Goal: Transaction & Acquisition: Book appointment/travel/reservation

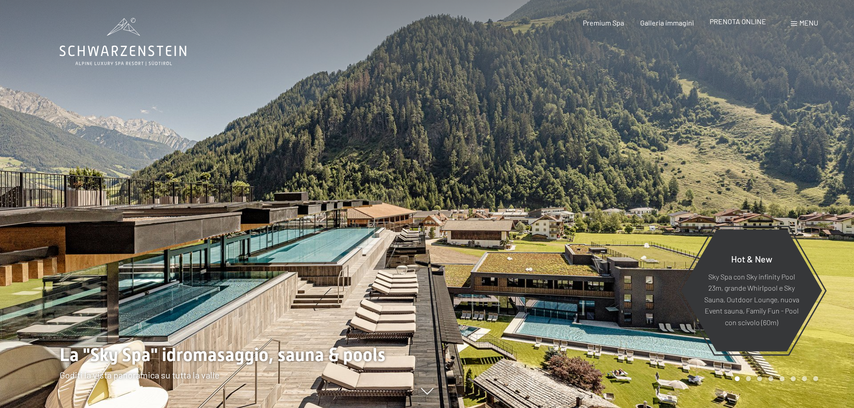
drag, startPoint x: 0, startPoint y: 0, endPoint x: 738, endPoint y: 22, distance: 737.9
click at [738, 22] on span "PRENOTA ONLINE" at bounding box center [738, 21] width 56 height 9
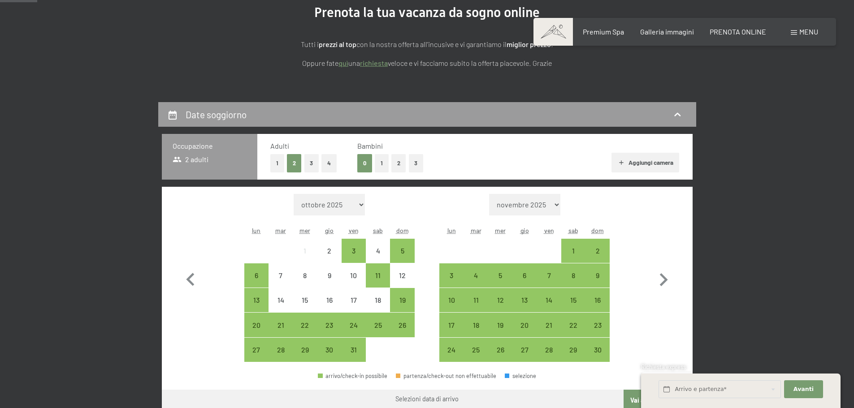
scroll to position [135, 0]
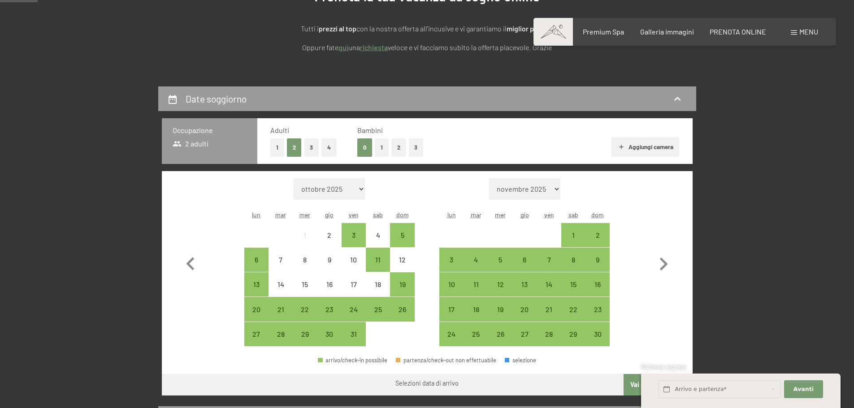
click at [558, 188] on select "novembre 2025 dicembre 2025 gennaio 2026 febbraio 2026 marzo 2026 aprile 2026 m…" at bounding box center [524, 189] width 71 height 22
click at [660, 262] on icon "button" at bounding box center [664, 265] width 26 height 26
select select "2025-11-01"
select select "2025-12-01"
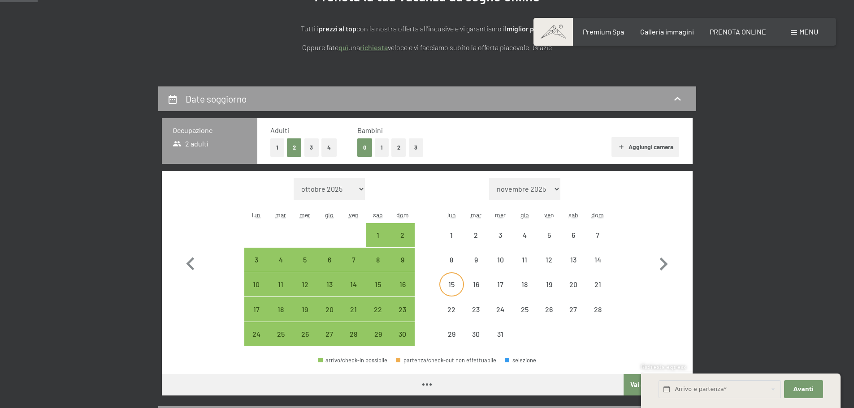
select select "2025-11-01"
select select "2025-12-01"
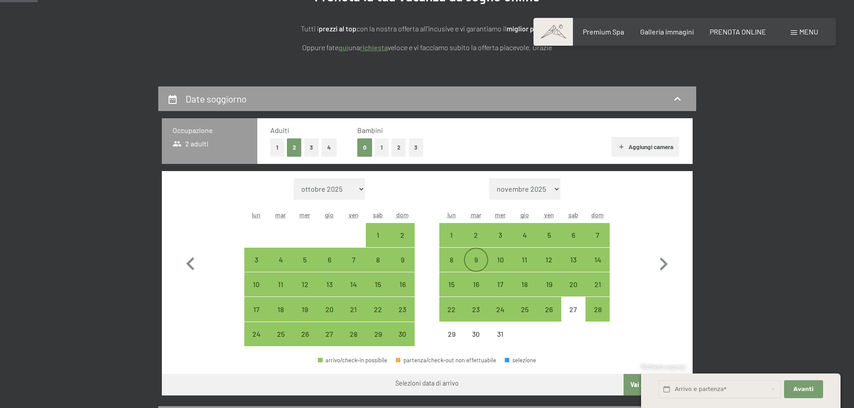
click at [473, 257] on div "9" at bounding box center [476, 267] width 22 height 22
select select "2025-11-01"
select select "2025-12-01"
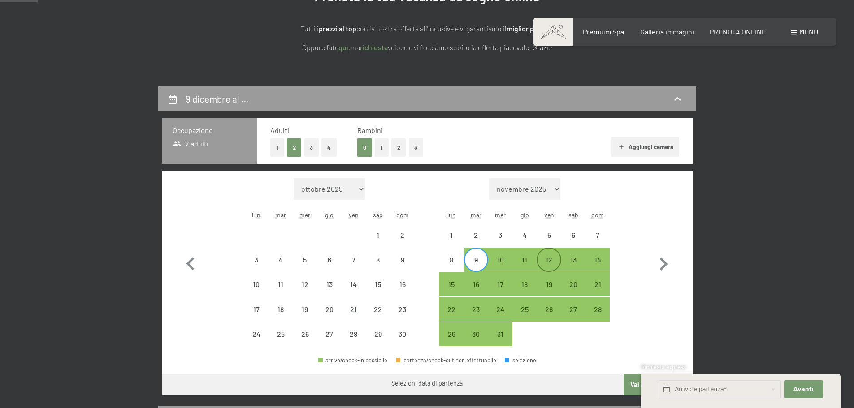
click at [547, 260] on div "12" at bounding box center [549, 267] width 22 height 22
select select "2025-11-01"
select select "2025-12-01"
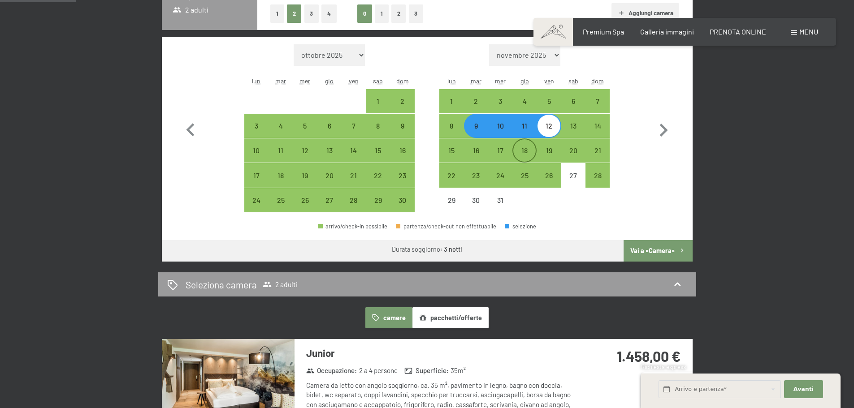
scroll to position [269, 0]
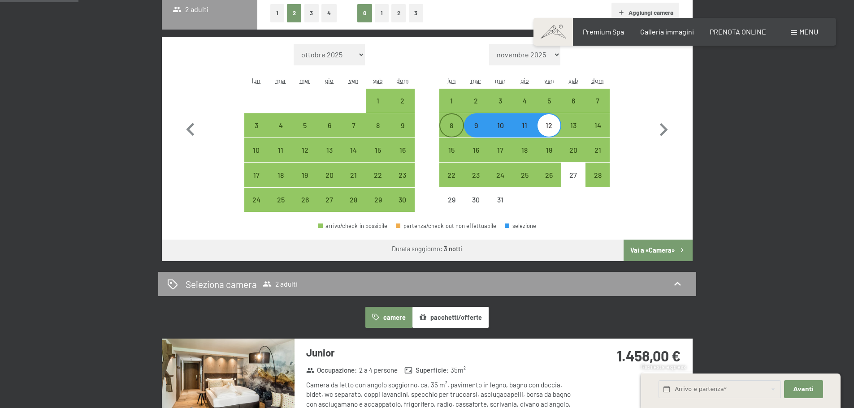
click at [450, 128] on div "8" at bounding box center [451, 133] width 22 height 22
select select "2025-11-01"
select select "2025-12-01"
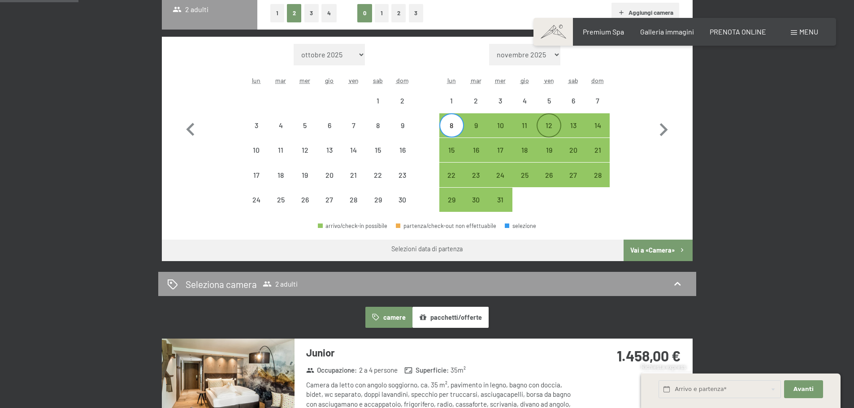
click at [546, 127] on div "12" at bounding box center [549, 133] width 22 height 22
select select "2025-11-01"
select select "2025-12-01"
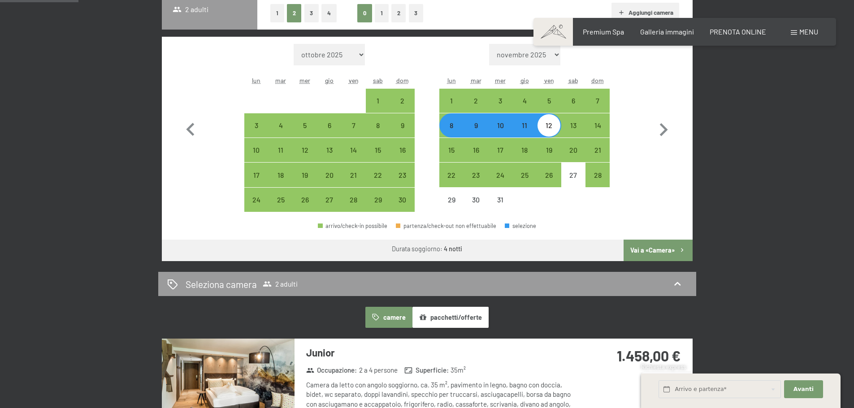
click at [478, 128] on div "9" at bounding box center [476, 133] width 22 height 22
select select "2025-11-01"
select select "2025-12-01"
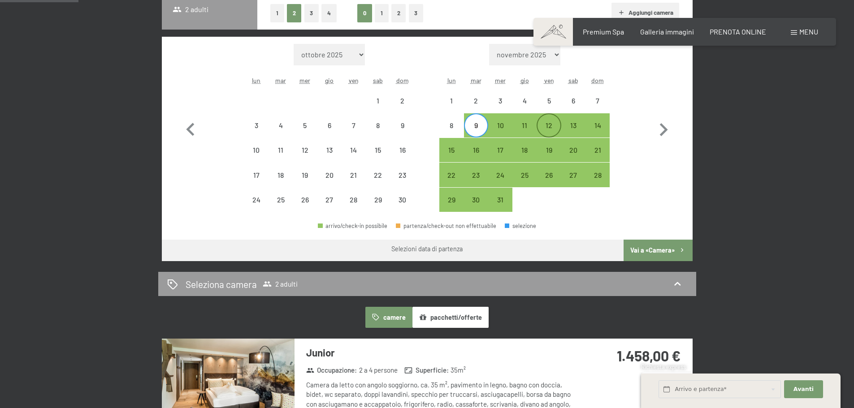
click at [541, 128] on div "12" at bounding box center [549, 133] width 22 height 22
select select "2025-11-01"
select select "2025-12-01"
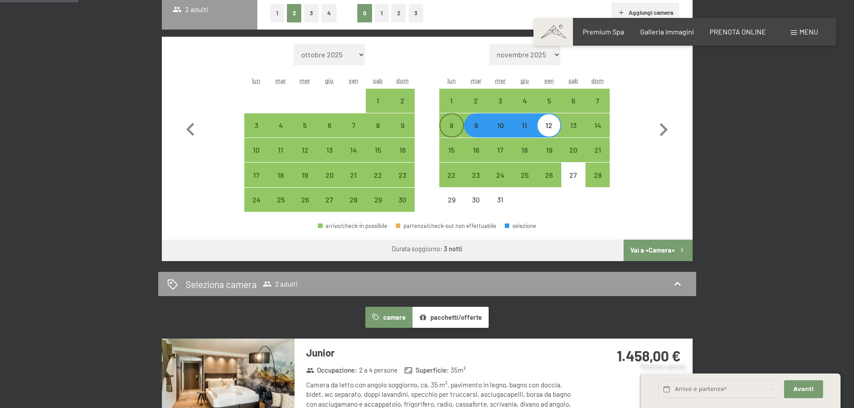
click at [449, 123] on div "8" at bounding box center [451, 133] width 22 height 22
select select "2025-11-01"
select select "2025-12-01"
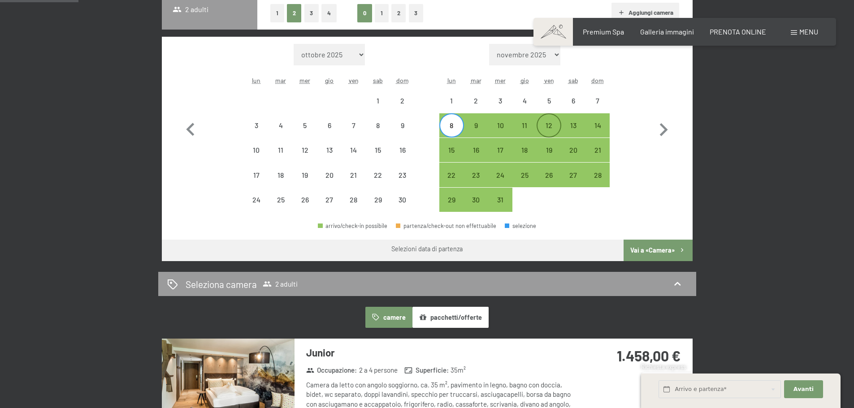
click at [543, 123] on div "12" at bounding box center [549, 133] width 22 height 22
select select "2025-11-01"
select select "2025-12-01"
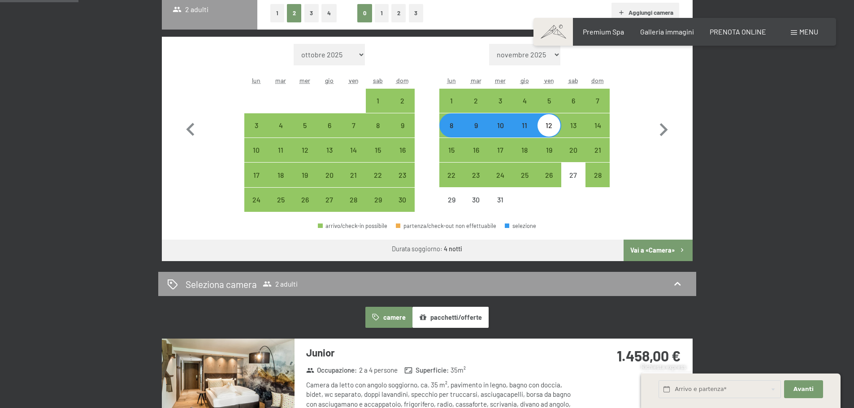
click at [482, 124] on div "9" at bounding box center [476, 133] width 22 height 22
select select "2025-11-01"
select select "2025-12-01"
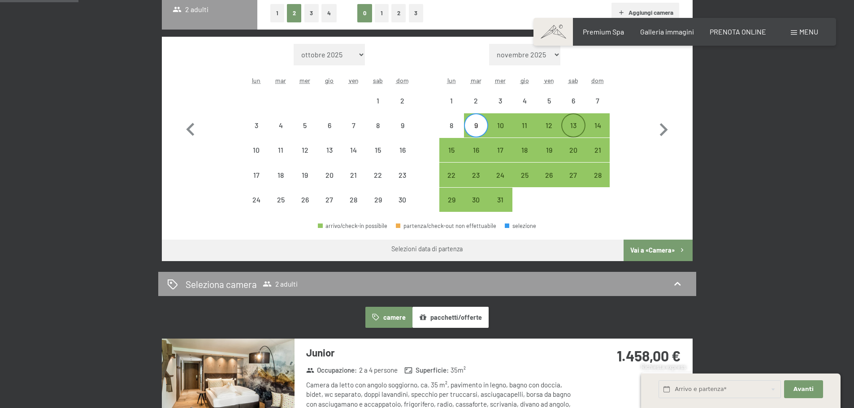
click at [570, 123] on div "13" at bounding box center [573, 133] width 22 height 22
select select "2025-11-01"
select select "2025-12-01"
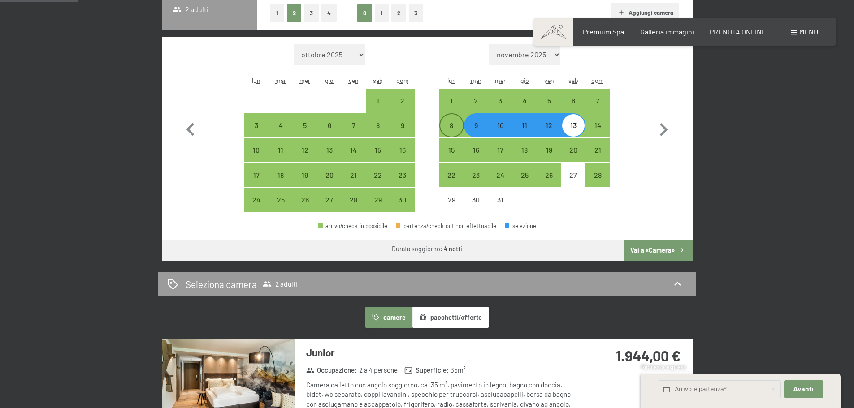
click at [453, 125] on div "8" at bounding box center [451, 133] width 22 height 22
select select "2025-11-01"
select select "2025-12-01"
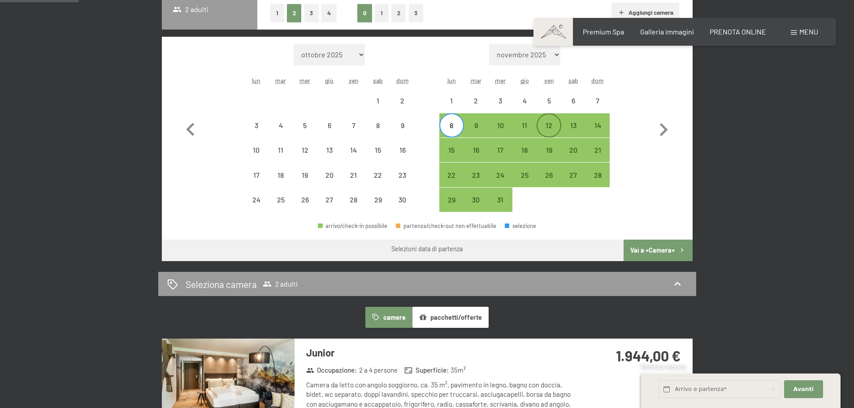
click at [542, 124] on div "12" at bounding box center [549, 133] width 22 height 22
select select "2025-11-01"
select select "2025-12-01"
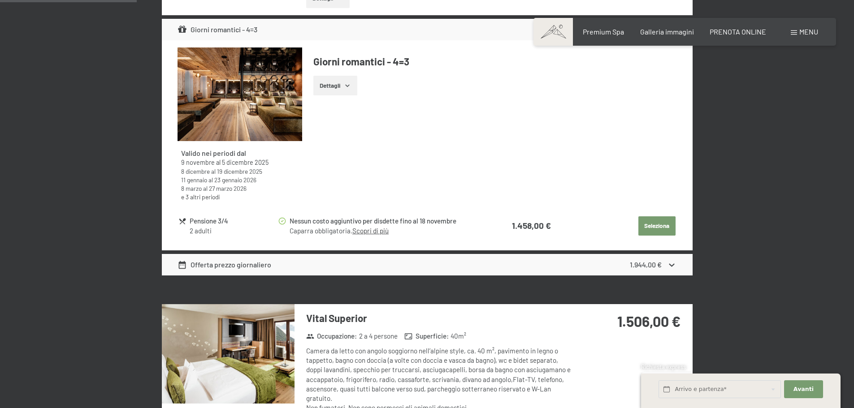
scroll to position [717, 0]
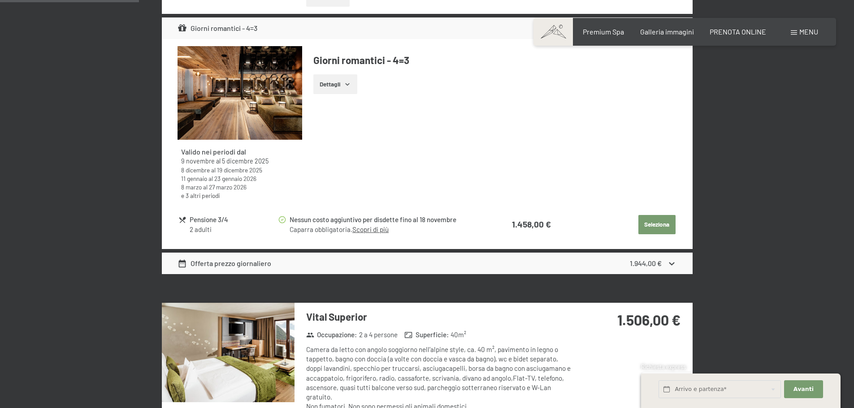
click at [384, 230] on span "Consenso marketing*" at bounding box center [375, 230] width 68 height 9
click at [337, 230] on input "Consenso marketing*" at bounding box center [332, 230] width 9 height 9
checkbox input "false"
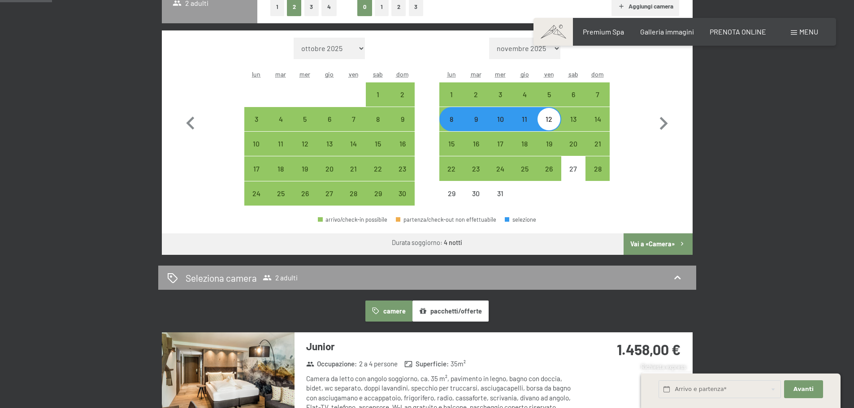
scroll to position [269, 0]
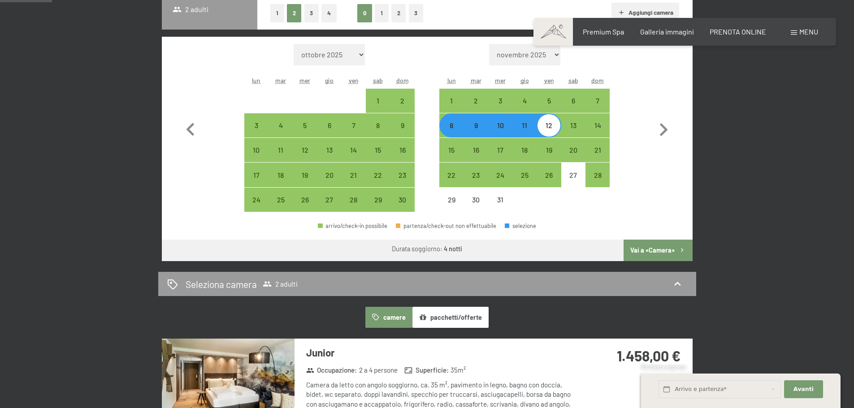
click at [476, 129] on div "9" at bounding box center [476, 133] width 22 height 22
select select "2025-11-01"
select select "2025-12-01"
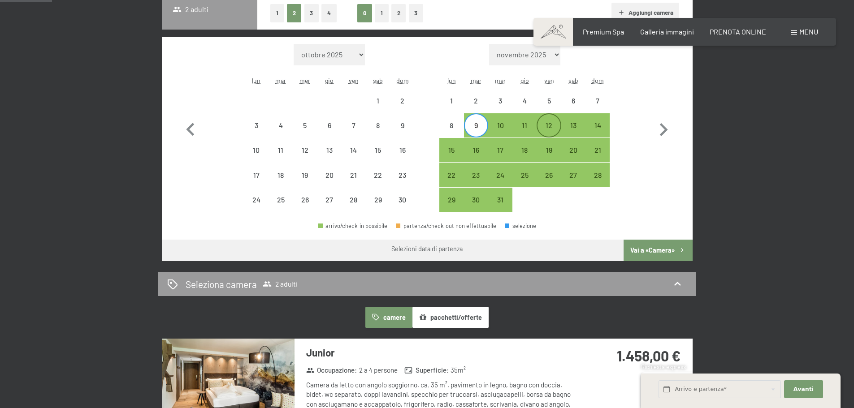
click at [542, 125] on div "12" at bounding box center [549, 133] width 22 height 22
select select "2025-11-01"
select select "2025-12-01"
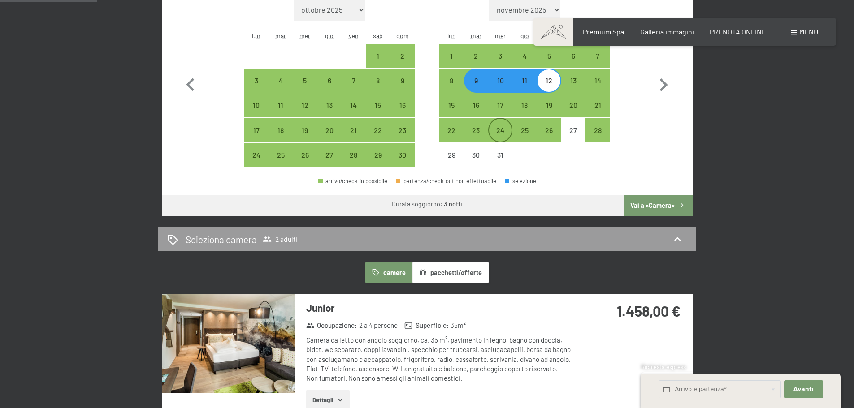
scroll to position [359, 0]
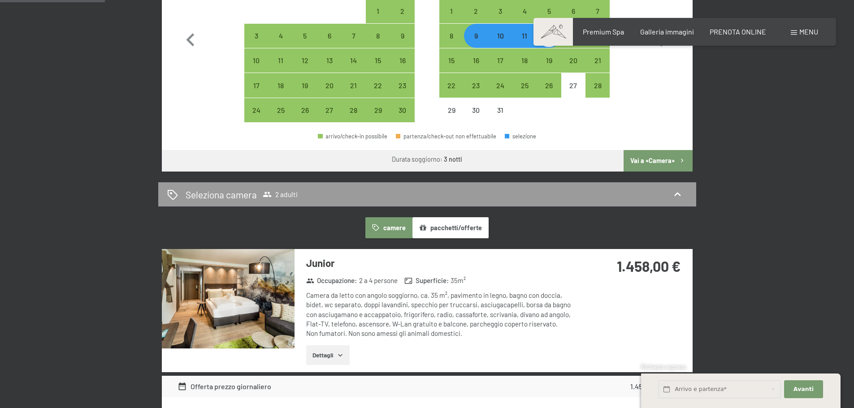
click at [474, 43] on div "9" at bounding box center [476, 43] width 22 height 22
select select "2025-11-01"
select select "2025-12-01"
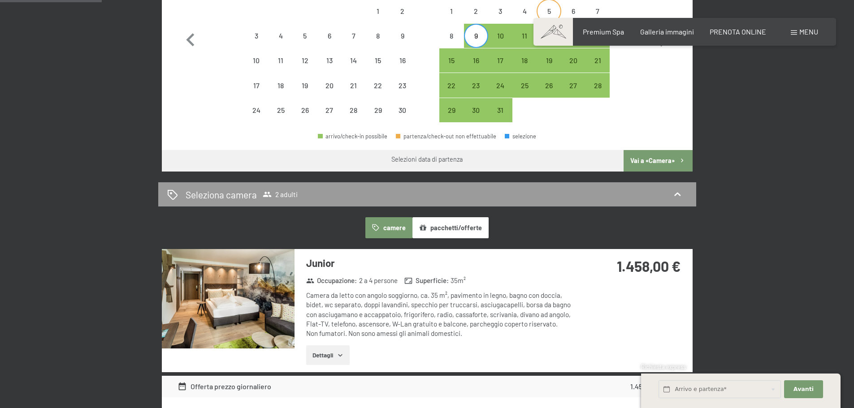
scroll to position [314, 0]
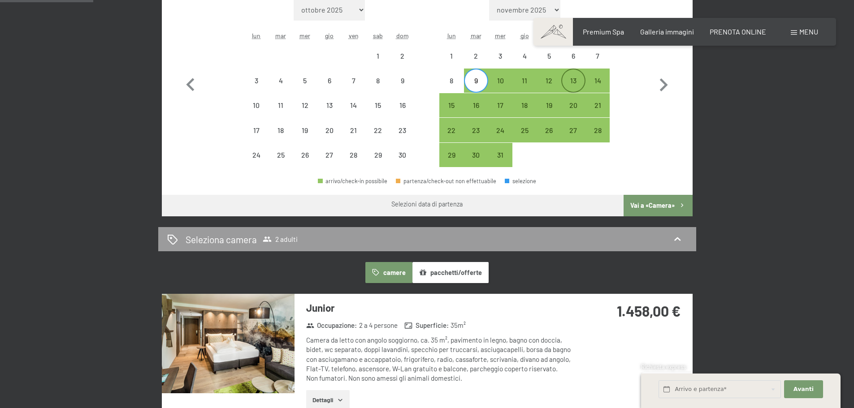
click at [564, 74] on div "13" at bounding box center [573, 80] width 22 height 22
select select "2025-11-01"
select select "2025-12-01"
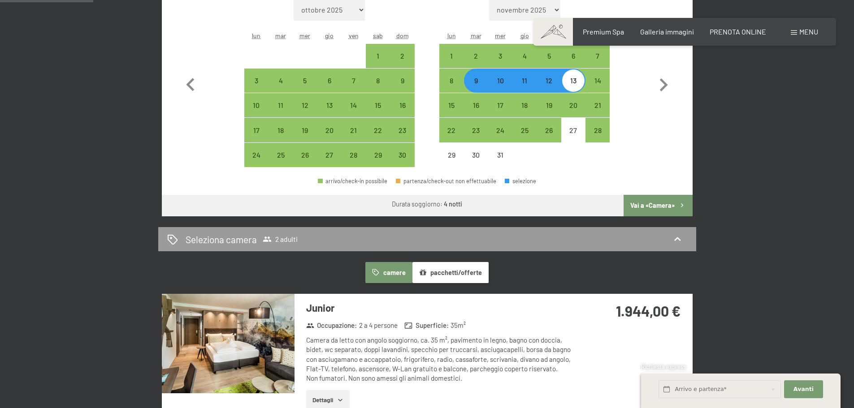
click at [482, 83] on div "9" at bounding box center [476, 88] width 22 height 22
select select "2025-11-01"
select select "2025-12-01"
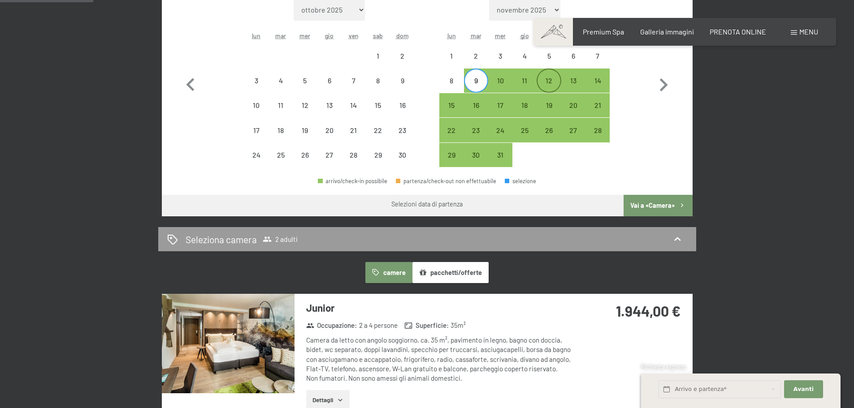
click at [547, 87] on div "12" at bounding box center [549, 88] width 22 height 22
select select "2025-11-01"
select select "2025-12-01"
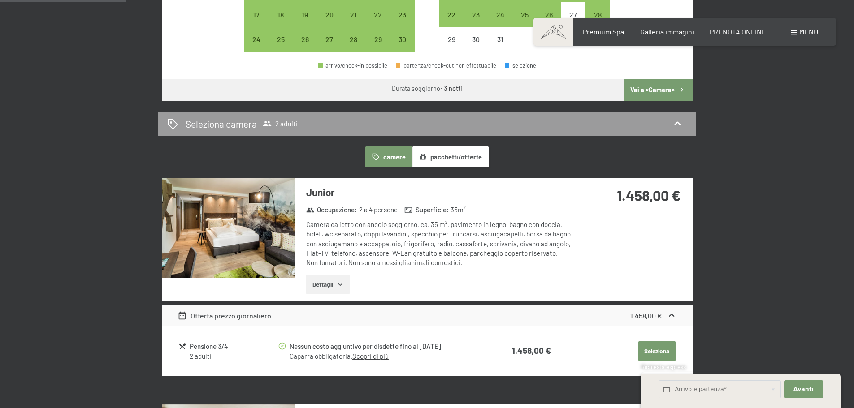
scroll to position [628, 0]
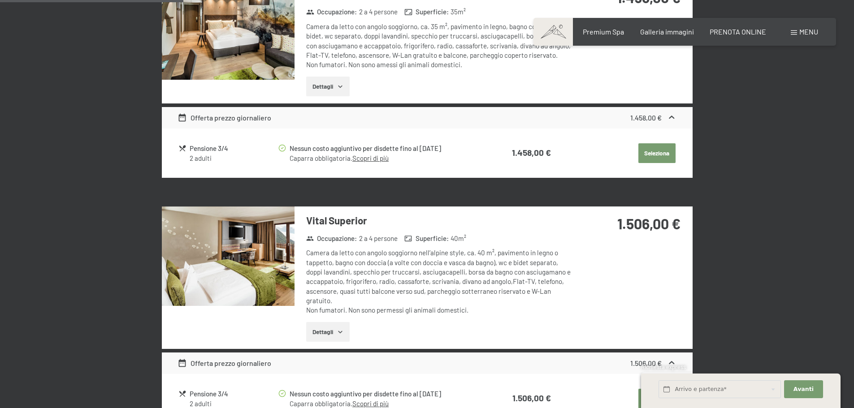
click at [671, 114] on icon at bounding box center [671, 117] width 9 height 9
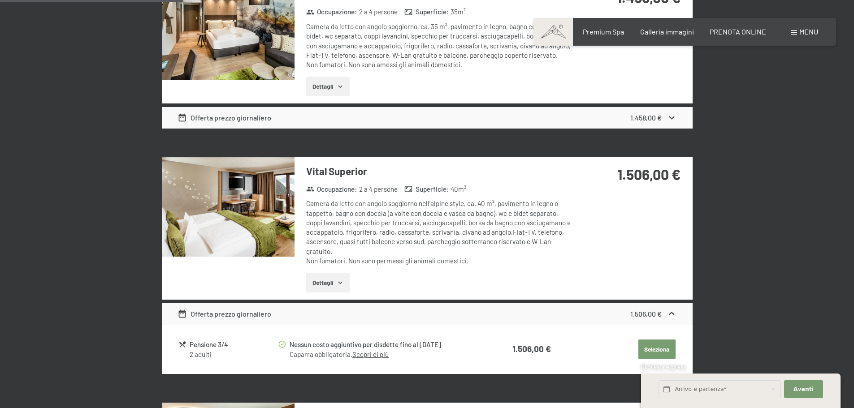
click at [671, 114] on icon at bounding box center [671, 117] width 9 height 9
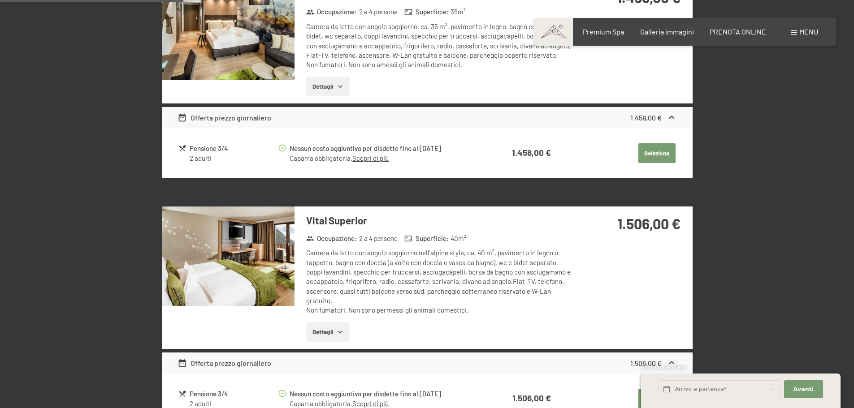
click at [656, 151] on button "Seleziona" at bounding box center [656, 153] width 37 height 20
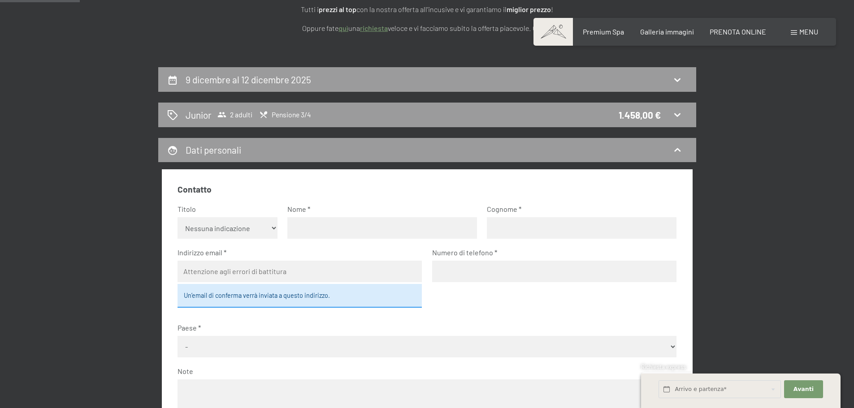
scroll to position [87, 0]
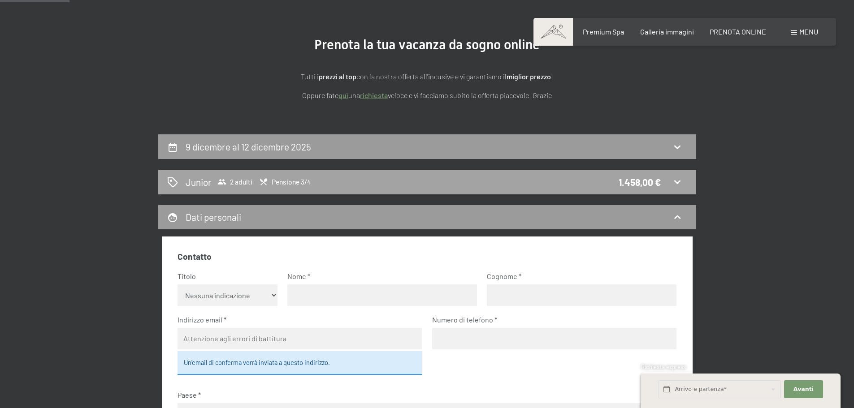
click at [326, 180] on div "Junior 2 adulti Pensione 3/4 1.458,00 €" at bounding box center [427, 182] width 520 height 13
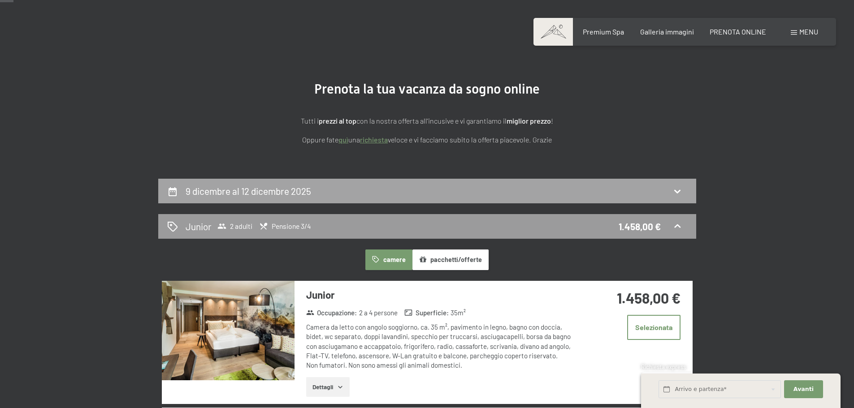
scroll to position [42, 0]
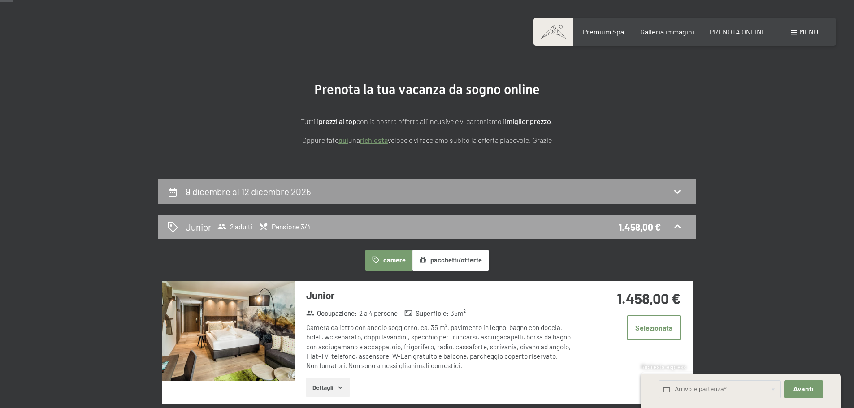
click at [231, 226] on span "2 adulti" at bounding box center [234, 226] width 35 height 9
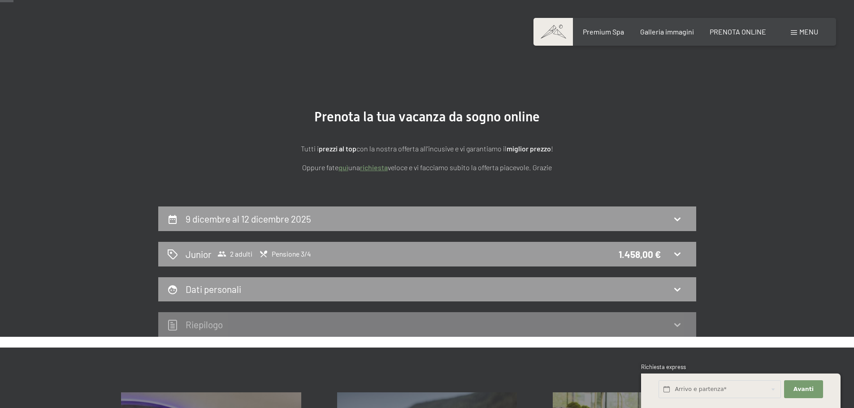
scroll to position [0, 0]
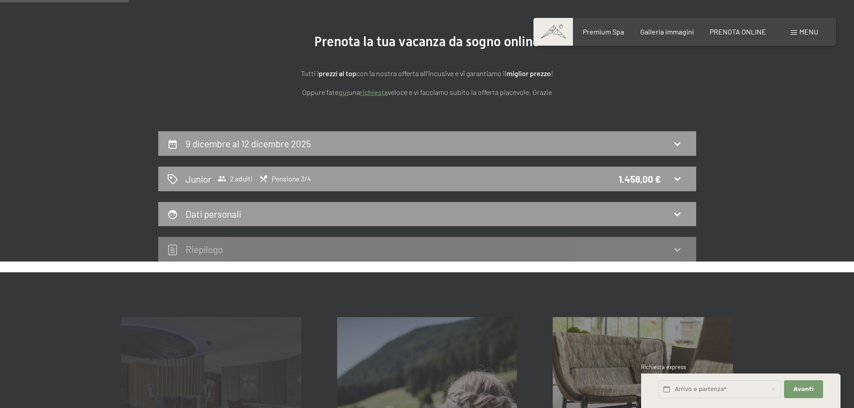
click at [299, 209] on div "Dati personali" at bounding box center [427, 214] width 520 height 13
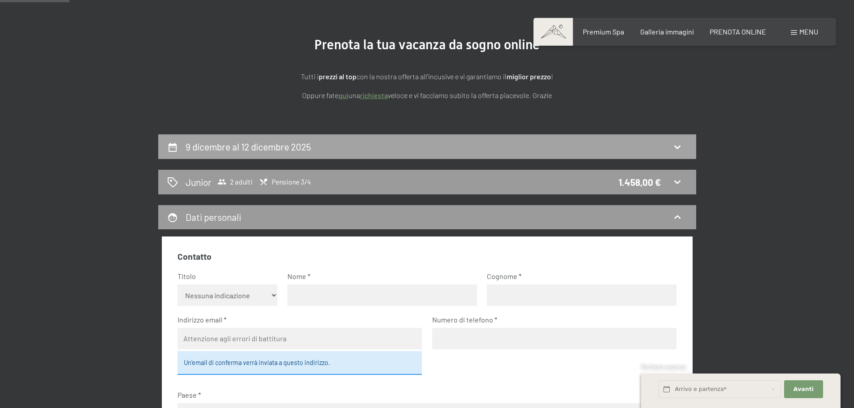
click at [299, 148] on h2 "9 dicembre al 12 dicembre 2025" at bounding box center [249, 146] width 126 height 11
select select "2025-11-01"
select select "2025-12-01"
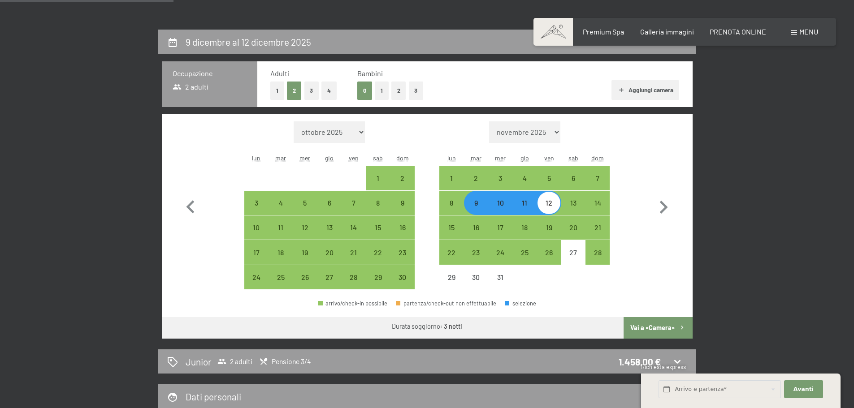
scroll to position [176, 0]
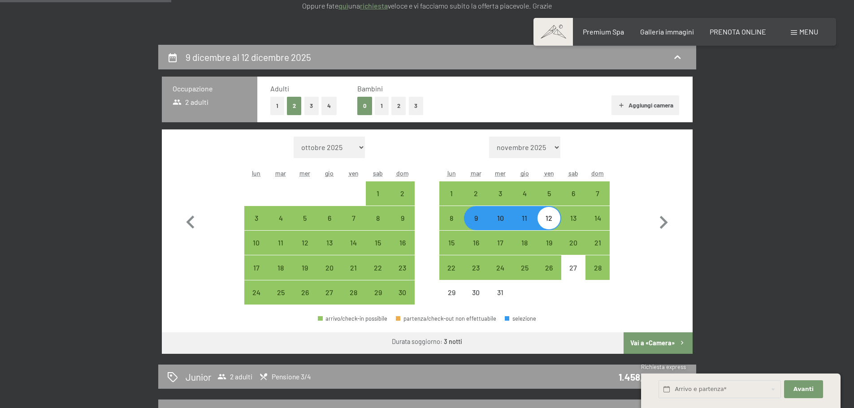
click at [380, 108] on button "1" at bounding box center [382, 106] width 14 height 18
select select "2025-11-01"
select select "2025-12-01"
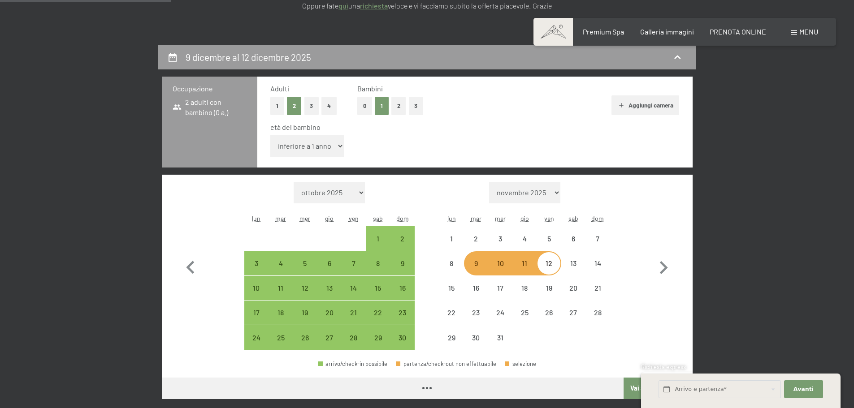
click at [314, 143] on select "inferiore a 1 anno 1 anno 2 anni 3 anni 4 anni 5 anni 6 anni 7 anni 8 anni 9 an…" at bounding box center [307, 146] width 74 height 22
select select "2025-11-01"
select select "2025-12-01"
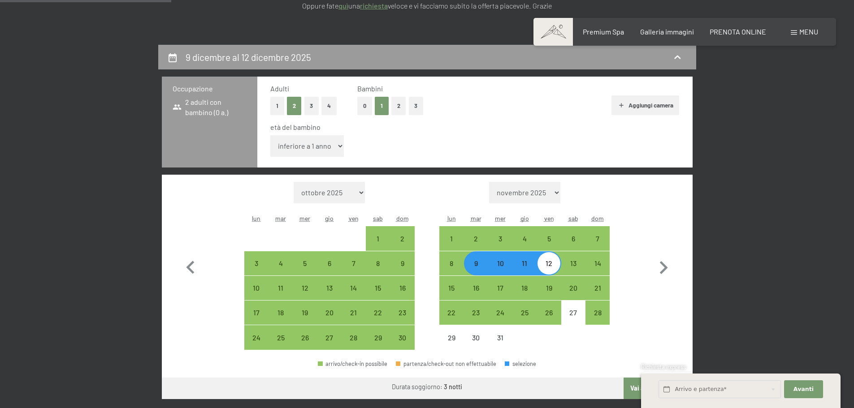
select select "1"
click at [270, 135] on select "inferiore a 1 anno 1 anno 2 anni 3 anni 4 anni 5 anni 6 anni 7 anni 8 anni 9 an…" at bounding box center [307, 146] width 74 height 22
select select "2025-11-01"
select select "2025-12-01"
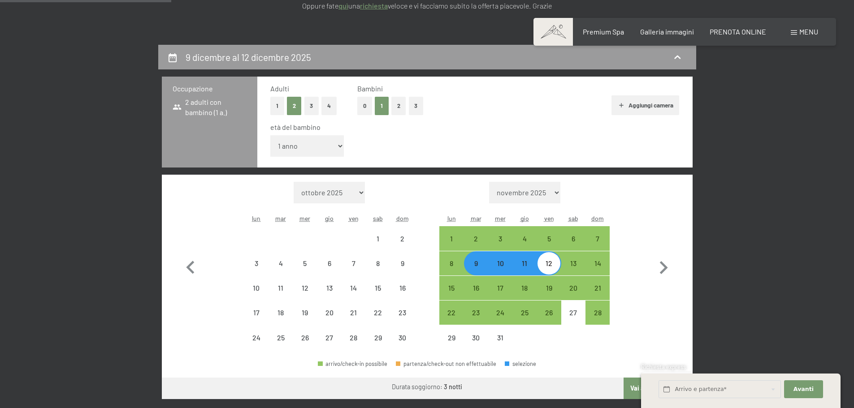
select select "2025-11-01"
select select "2025-12-01"
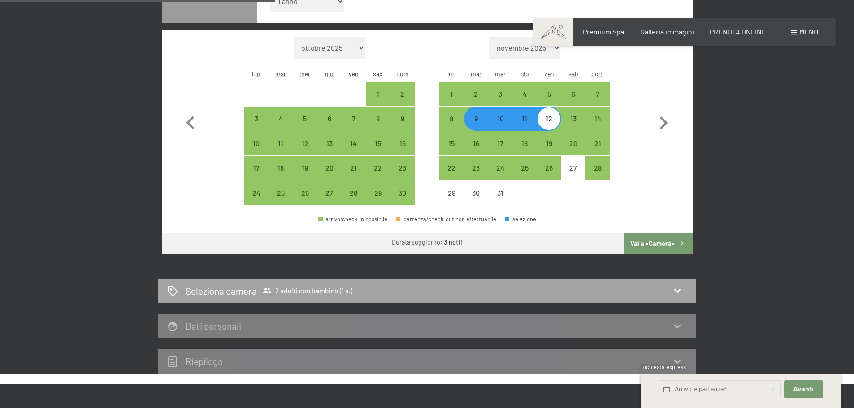
scroll to position [356, 0]
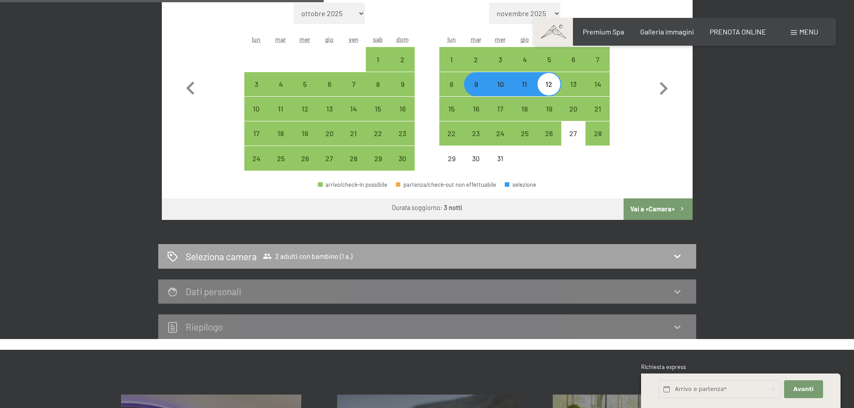
click at [656, 253] on div "Seleziona camera 2 adulti con bambino (1 a.)" at bounding box center [427, 256] width 520 height 13
select select "2025-11-01"
select select "2025-12-01"
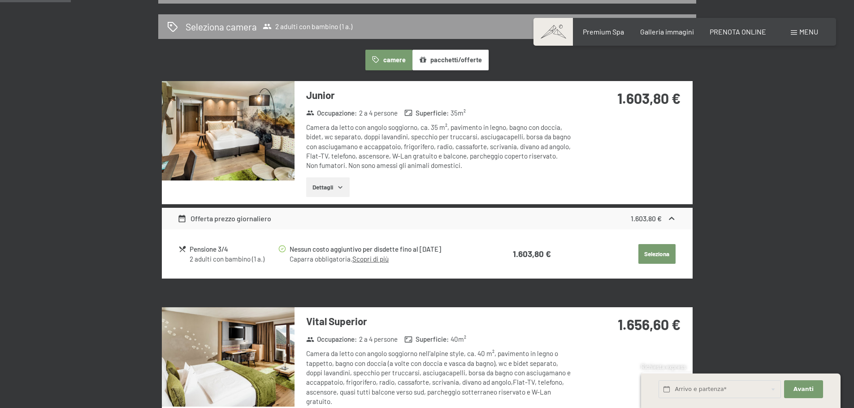
scroll to position [221, 0]
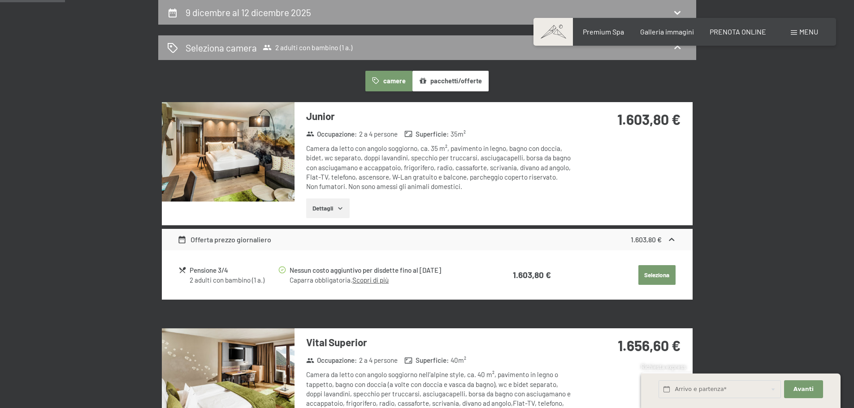
click at [191, 269] on div "Pensione 3/4" at bounding box center [233, 270] width 87 height 10
click at [213, 278] on div "2 adulti con bambino (1 a.)" at bounding box center [233, 280] width 87 height 9
click at [246, 239] on div "Offerta prezzo giornaliero" at bounding box center [225, 239] width 94 height 11
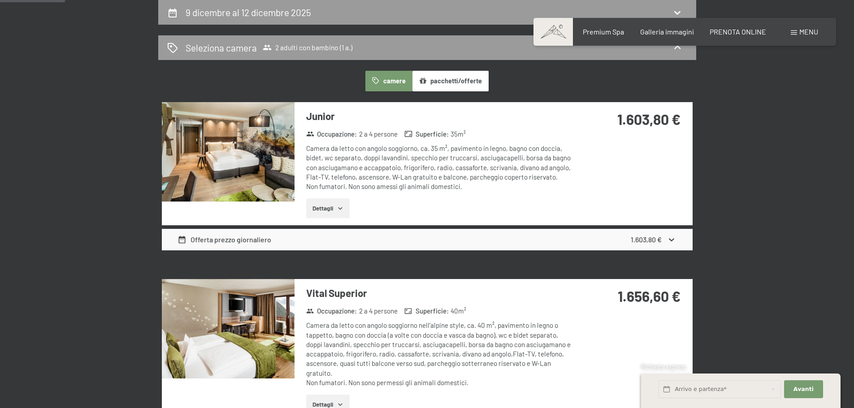
click at [246, 239] on div "Offerta prezzo giornaliero" at bounding box center [225, 239] width 94 height 11
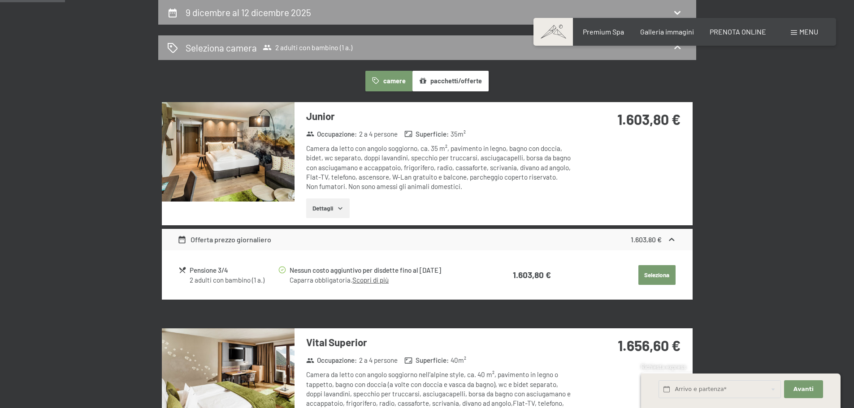
click at [339, 206] on icon "button" at bounding box center [340, 208] width 7 height 7
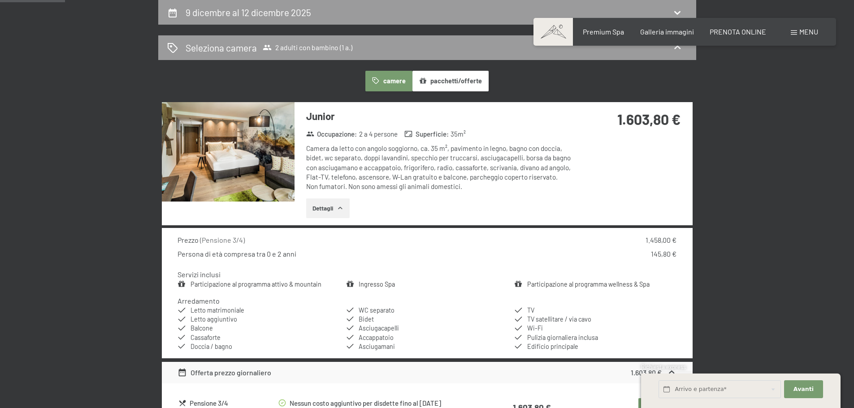
click at [276, 285] on link "Participazione al programma attivo & mountain" at bounding box center [256, 285] width 131 height 8
click at [0, 0] on button "button" at bounding box center [0, 0] width 0 height 0
click at [547, 283] on link "Participazione al programma wellness & Spa" at bounding box center [588, 285] width 122 height 8
click at [0, 0] on button "button" at bounding box center [0, 0] width 0 height 0
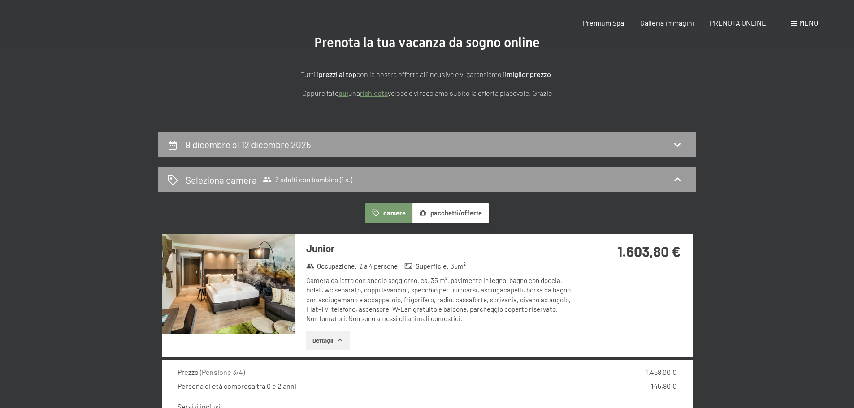
scroll to position [0, 0]
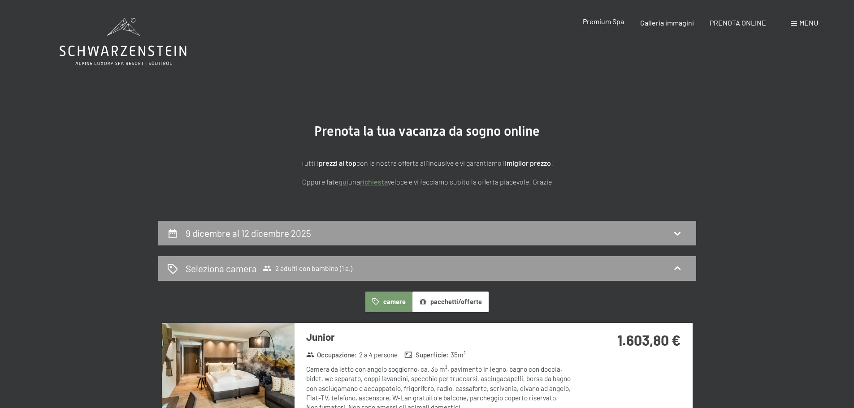
click at [595, 19] on span "Premium Spa" at bounding box center [603, 21] width 41 height 9
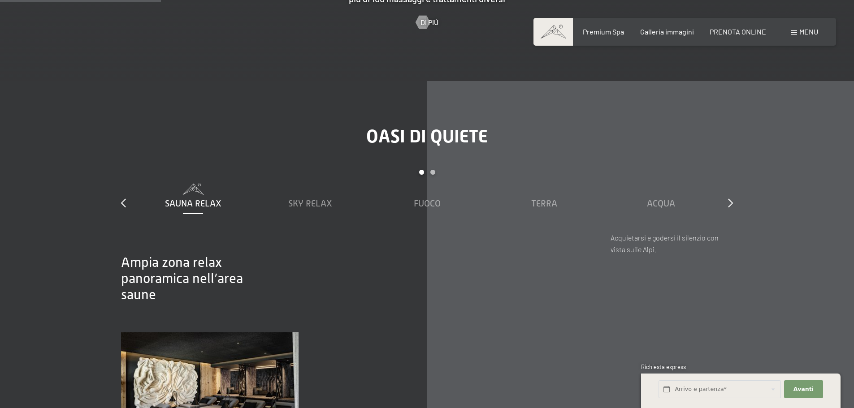
scroll to position [1300, 0]
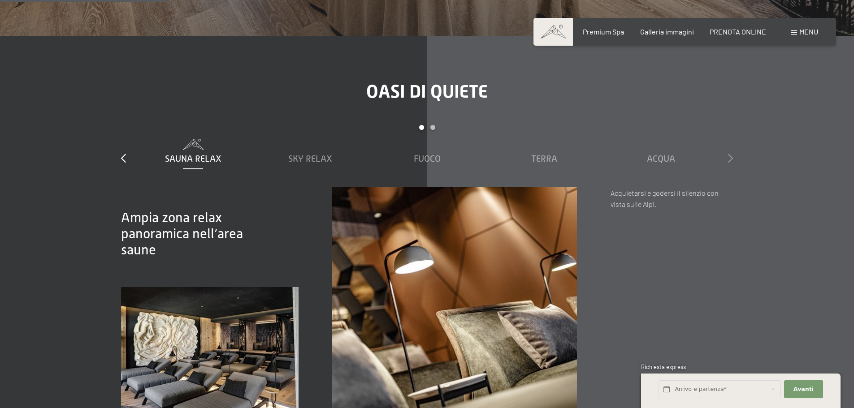
click at [732, 154] on icon at bounding box center [730, 158] width 5 height 9
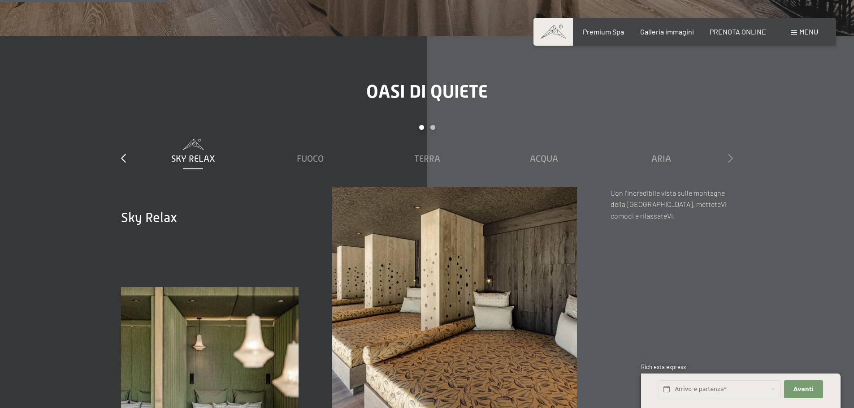
click at [732, 154] on icon at bounding box center [730, 158] width 5 height 9
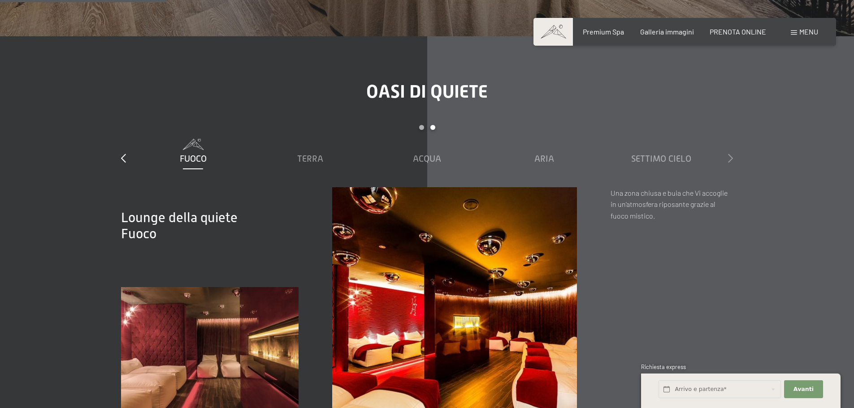
click at [732, 154] on icon at bounding box center [730, 158] width 5 height 9
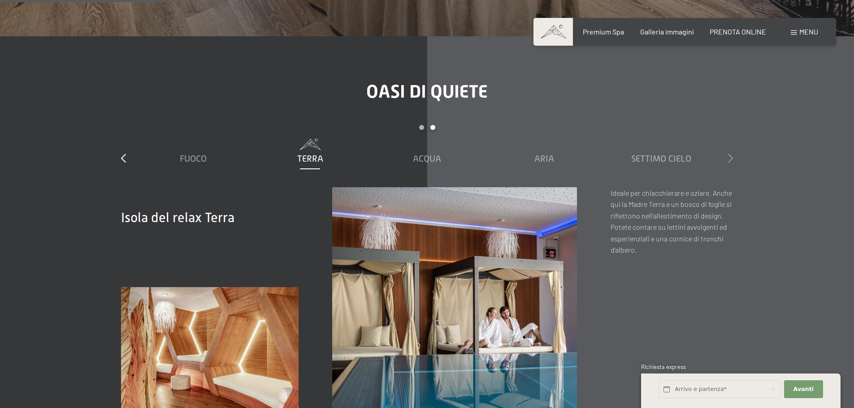
click at [732, 154] on icon at bounding box center [730, 158] width 5 height 9
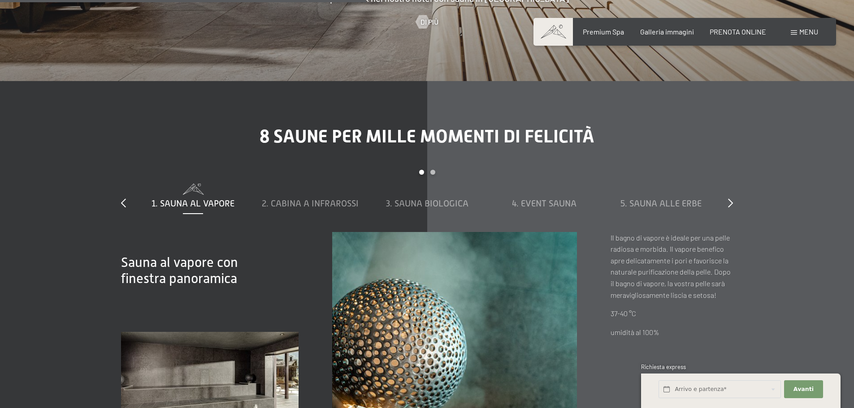
scroll to position [3004, 0]
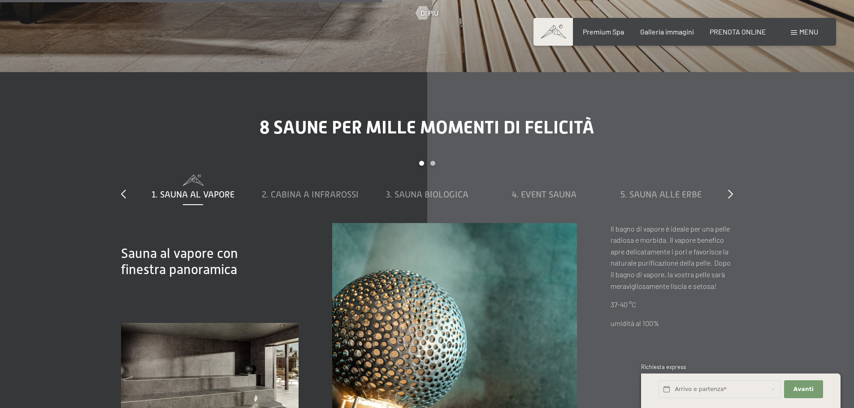
click at [734, 182] on div "8 saune per mille momenti di felicità slide 1 to 5 of 8 1. Sauna al vapore 2. C…" at bounding box center [426, 292] width 679 height 351
click at [728, 190] on icon at bounding box center [730, 194] width 5 height 9
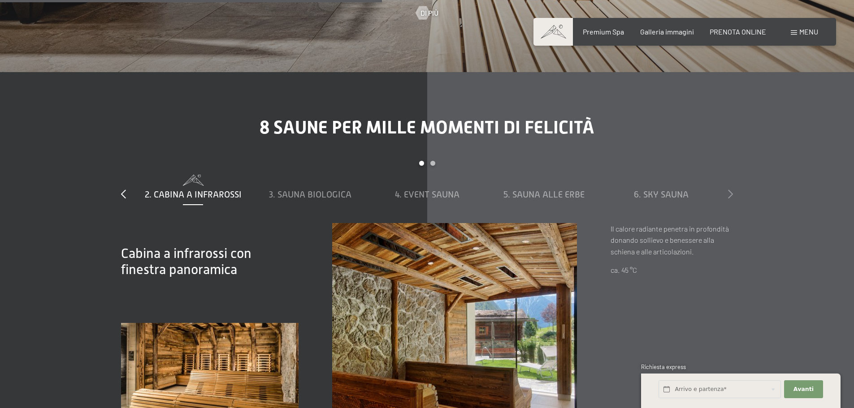
click at [728, 190] on icon at bounding box center [730, 194] width 5 height 9
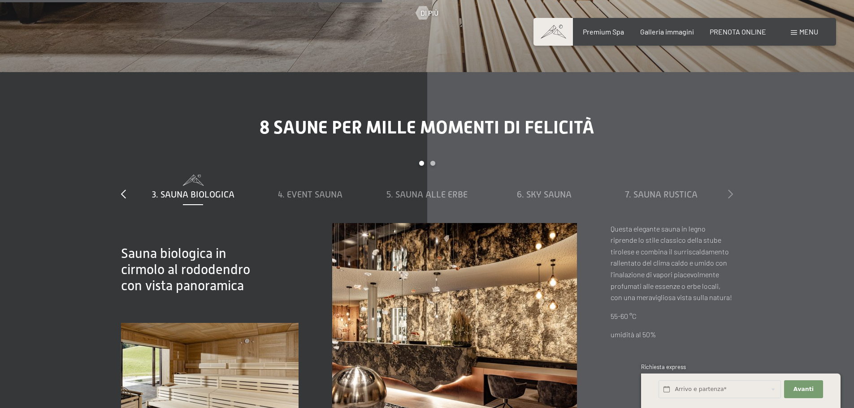
click at [728, 190] on icon at bounding box center [730, 194] width 5 height 9
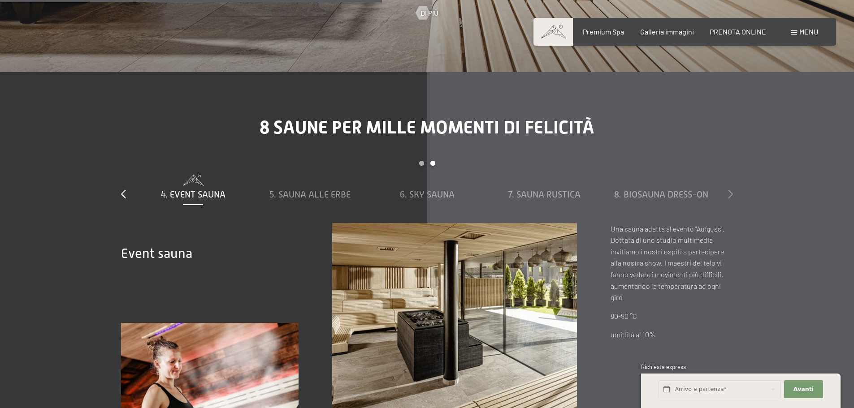
click at [728, 190] on icon at bounding box center [730, 194] width 5 height 9
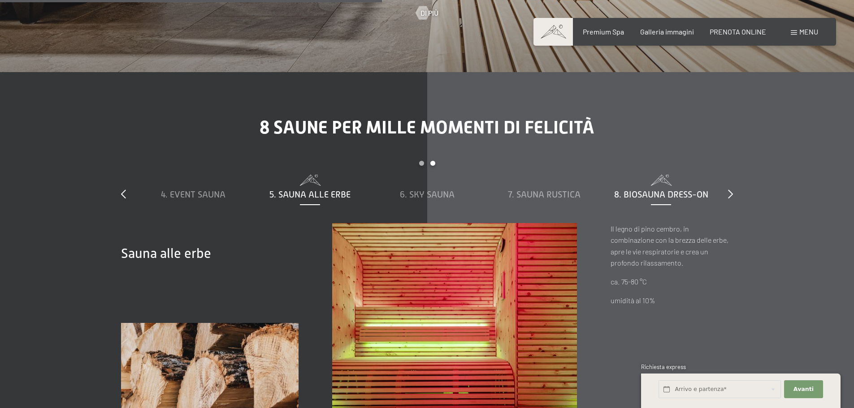
click at [702, 190] on span "8. Biosauna dress-on" at bounding box center [661, 195] width 94 height 10
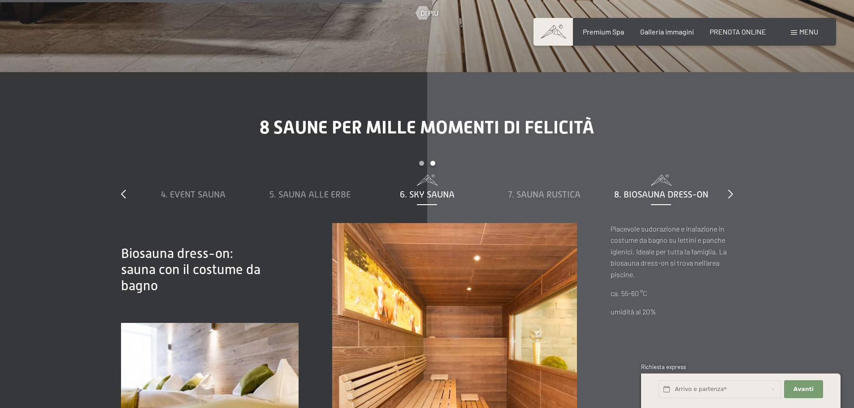
click at [450, 190] on span "6. Sky Sauna" at bounding box center [427, 195] width 55 height 10
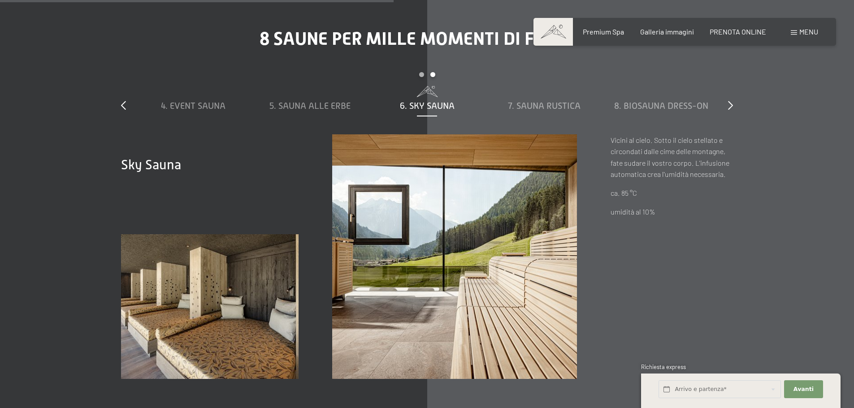
scroll to position [3094, 0]
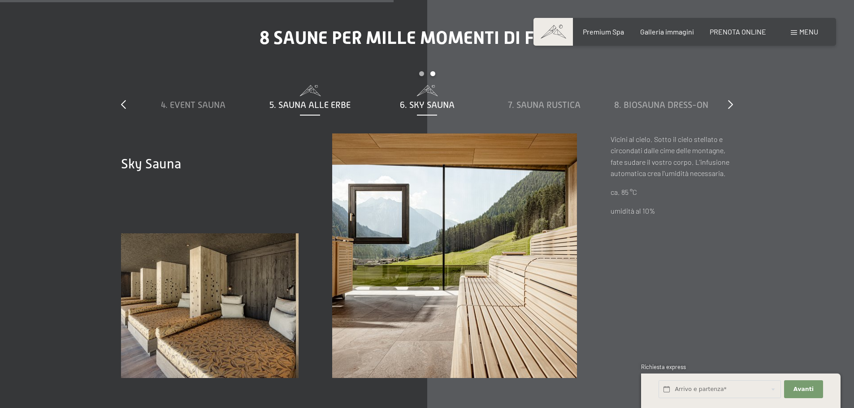
click at [319, 99] on div "5. Sauna alle erbe" at bounding box center [310, 105] width 108 height 13
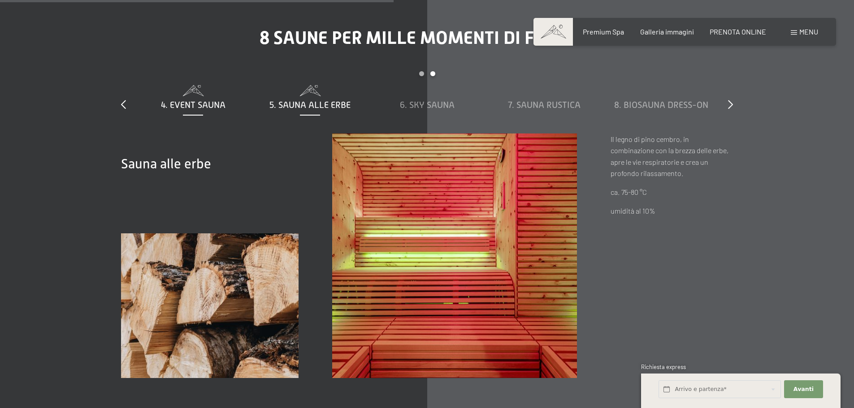
click at [191, 99] on div "4. Event Sauna" at bounding box center [193, 105] width 108 height 13
